Goal: Check status: Check status

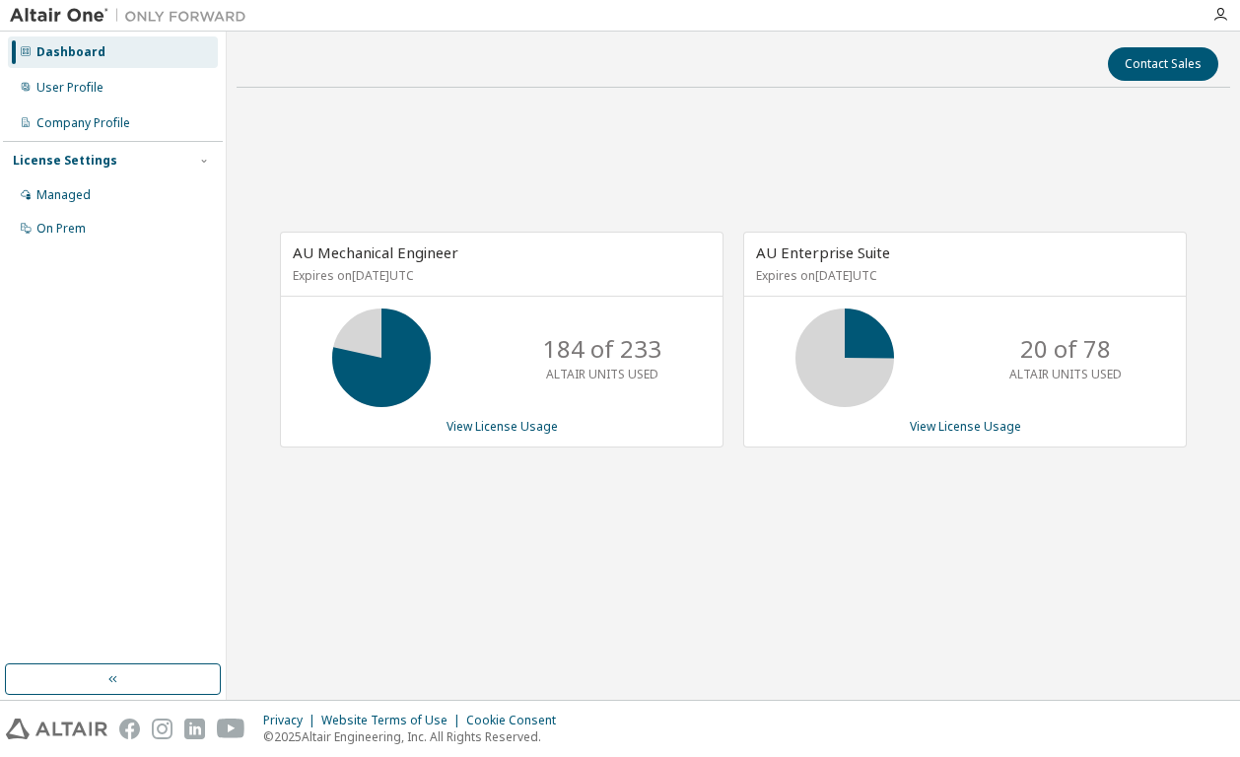
click at [739, 158] on div "AU Mechanical Engineer Expires on [DATE] UTC 184 of 233 ALTAIR UNITS USED View …" at bounding box center [733, 349] width 993 height 492
